Goal: Use online tool/utility: Use online tool/utility

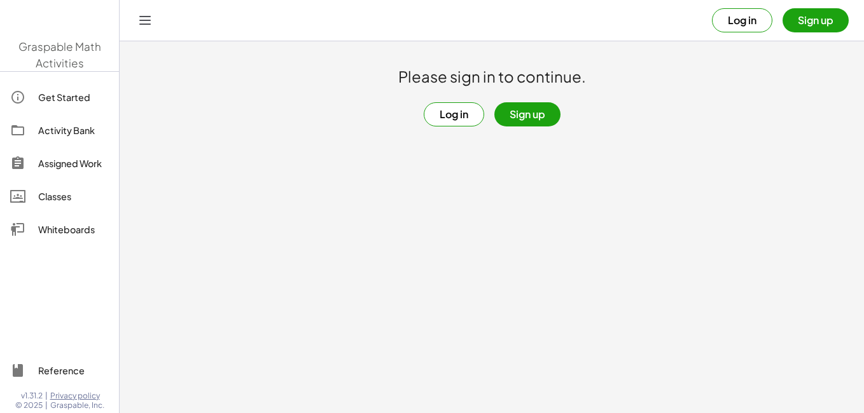
click at [444, 116] on button "Log in" at bounding box center [453, 114] width 60 height 24
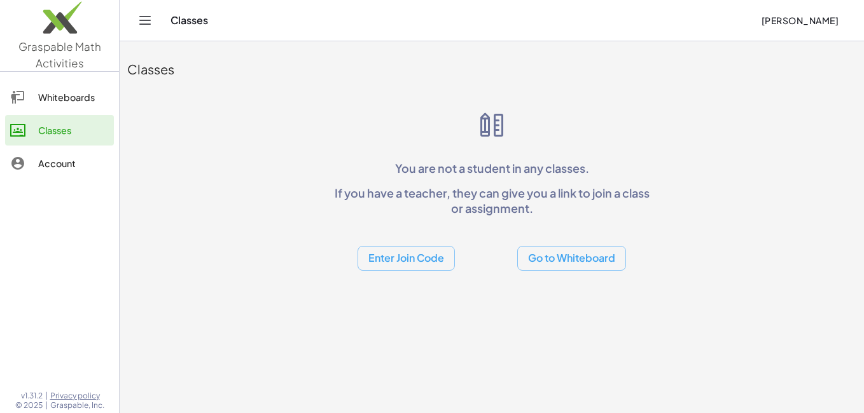
click at [565, 264] on button "Go to Whiteboard" at bounding box center [571, 258] width 109 height 25
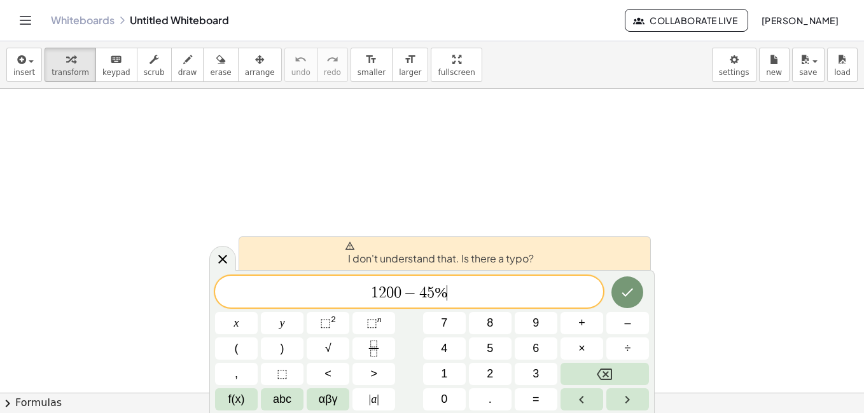
click at [493, 290] on span "1 2 0 0 − 4 5 % ​" at bounding box center [409, 293] width 388 height 18
click at [625, 294] on icon "Done" at bounding box center [626, 292] width 15 height 15
